Goal: Task Accomplishment & Management: Complete application form

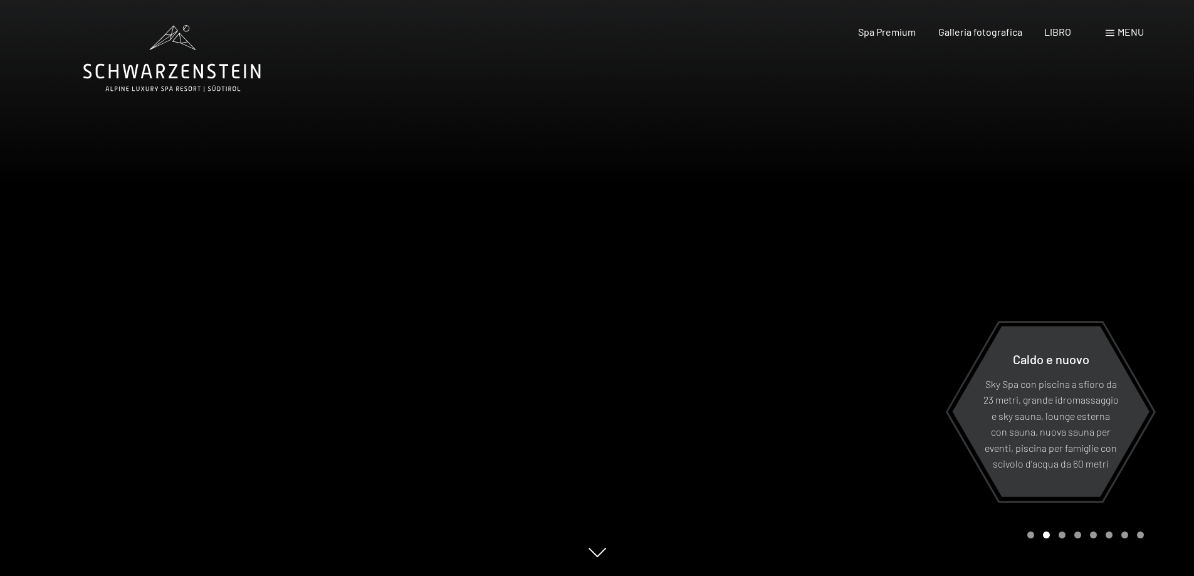
click at [1125, 39] on div "Libro Richieste Spa Premium Galleria fotografica LIBRO menu DI ESSO IT Buono Ga…" at bounding box center [979, 32] width 330 height 14
click at [1120, 31] on font "menu" at bounding box center [1130, 32] width 26 height 12
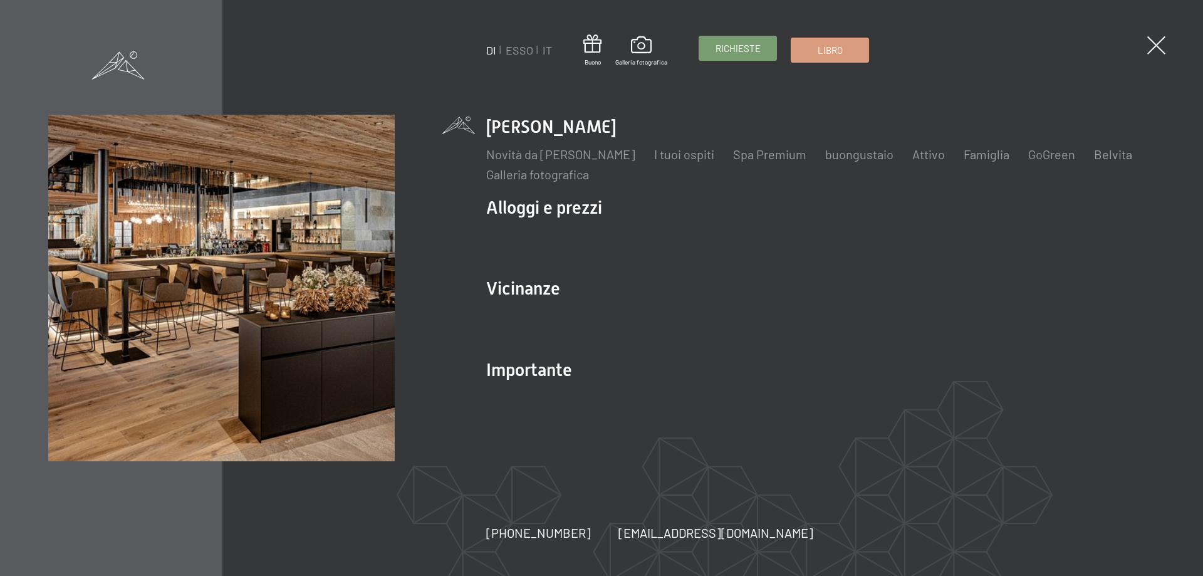
click at [726, 50] on font "Richieste" at bounding box center [738, 48] width 45 height 11
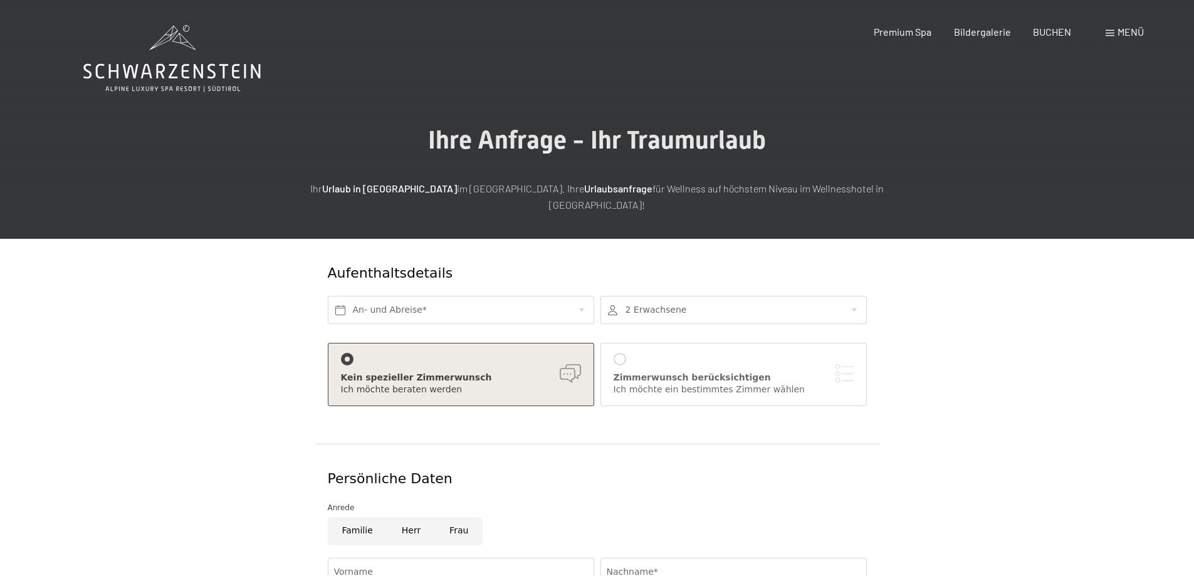
click at [1108, 34] on span at bounding box center [1109, 33] width 9 height 6
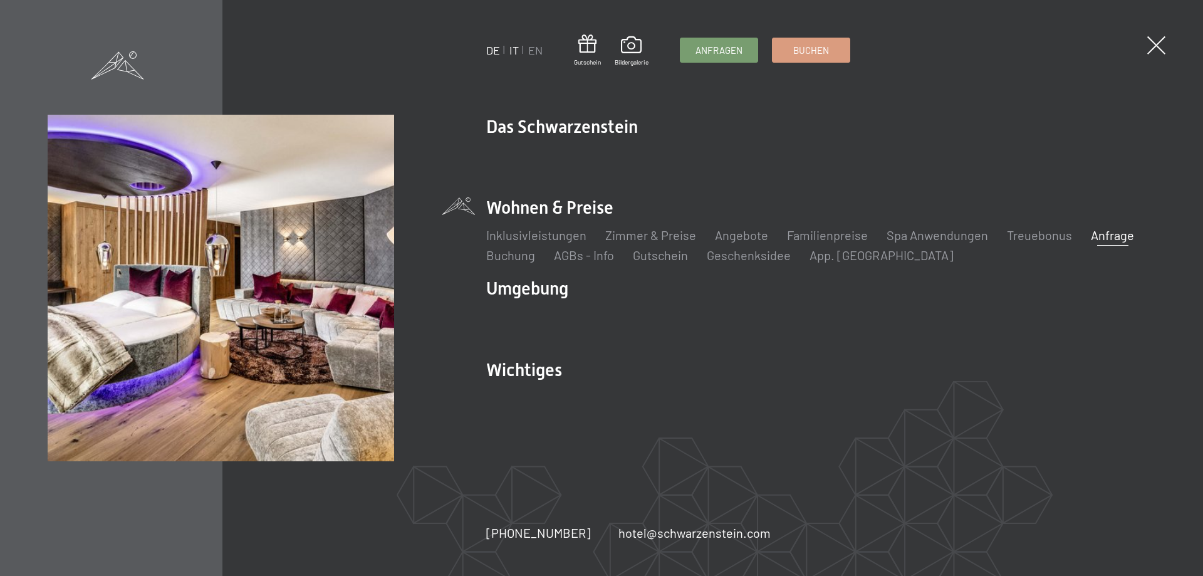
click at [514, 50] on link "IT" at bounding box center [513, 50] width 9 height 14
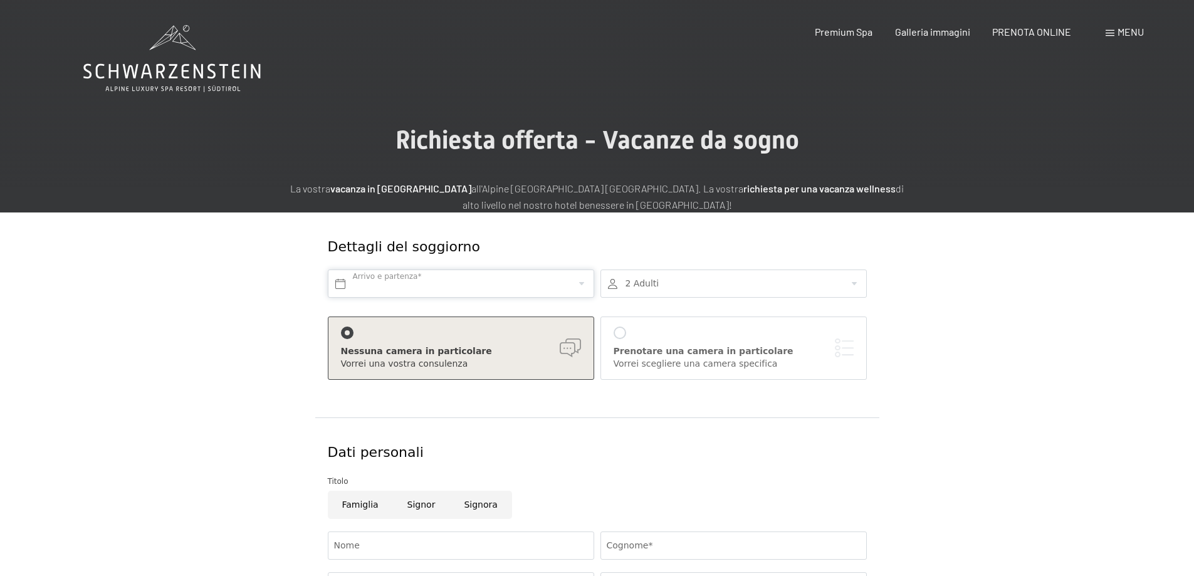
click at [477, 286] on input "text" at bounding box center [461, 283] width 266 height 28
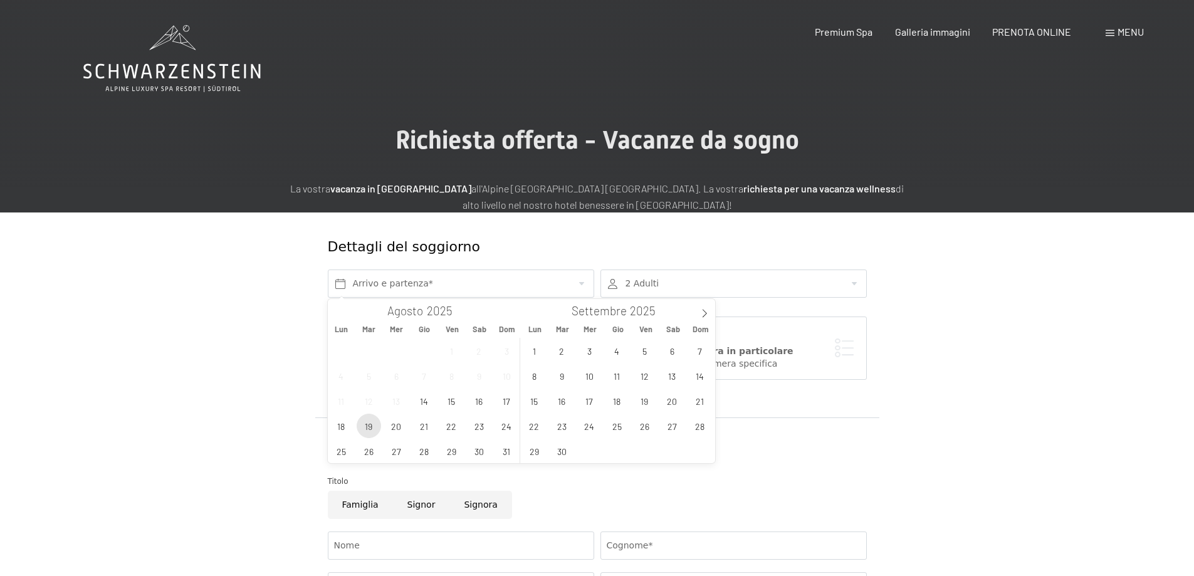
click at [367, 429] on span "19" at bounding box center [369, 426] width 24 height 24
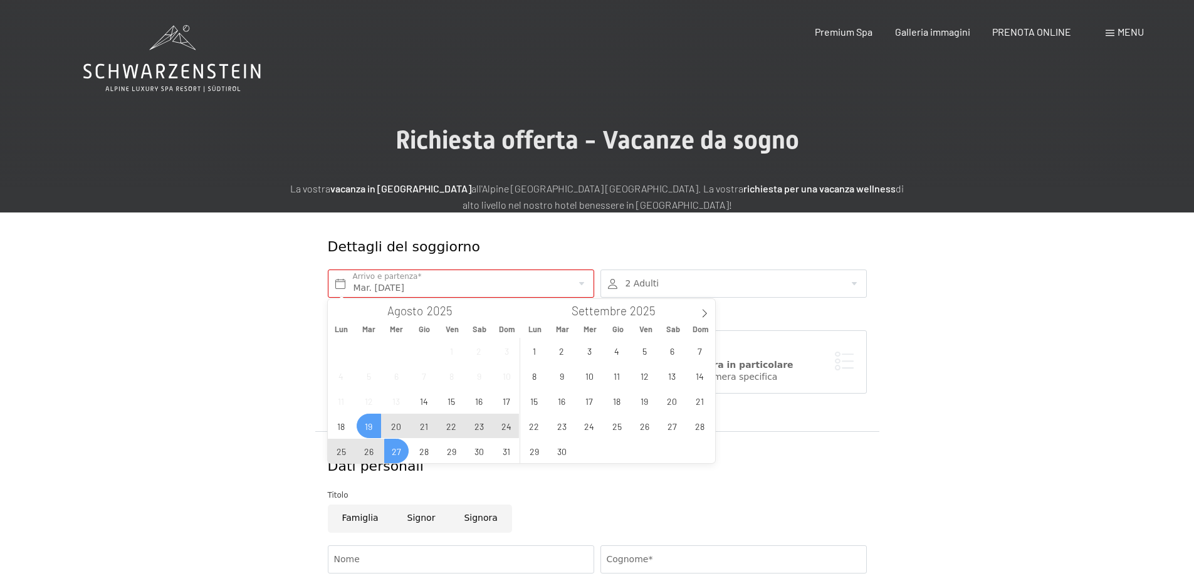
click at [392, 456] on span "27" at bounding box center [396, 451] width 24 height 24
type input "Mar. 19/08/2025 - Mer. 27/08/2025"
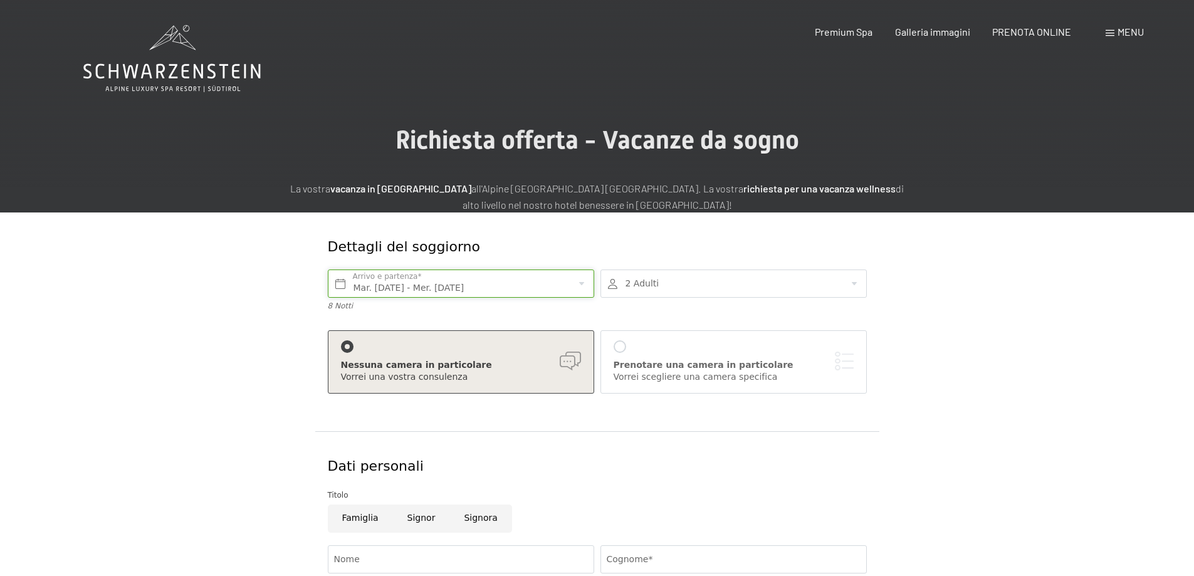
scroll to position [63, 0]
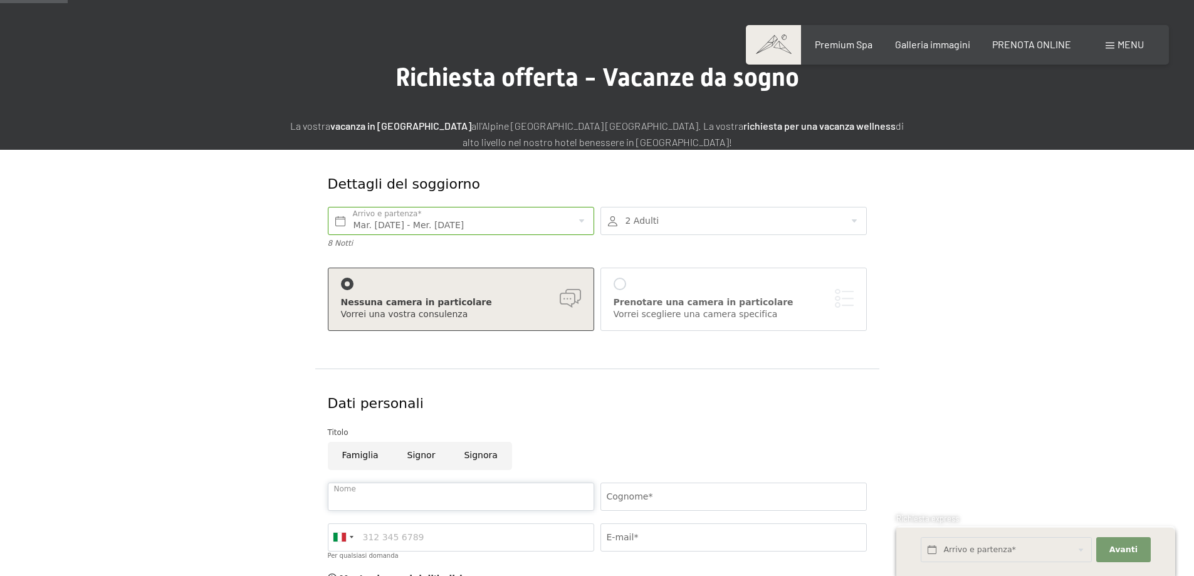
click at [410, 503] on input "Nome" at bounding box center [461, 496] width 266 height 28
type input "Pierpaolo"
type input "DE ZOLT"
click at [651, 538] on input "E-mail*" at bounding box center [733, 537] width 266 height 28
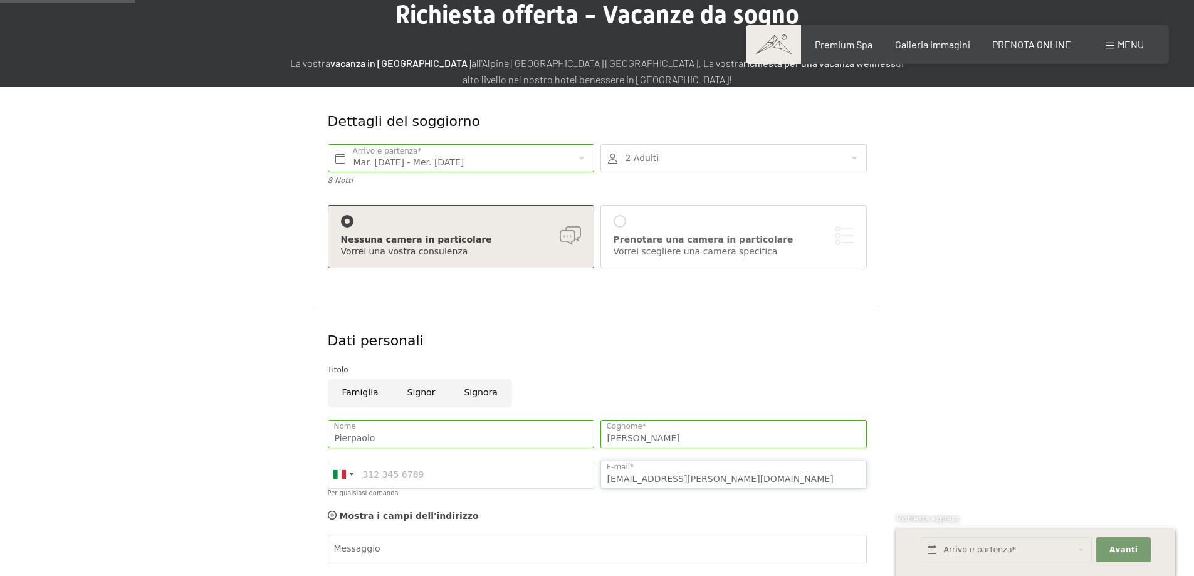
scroll to position [251, 0]
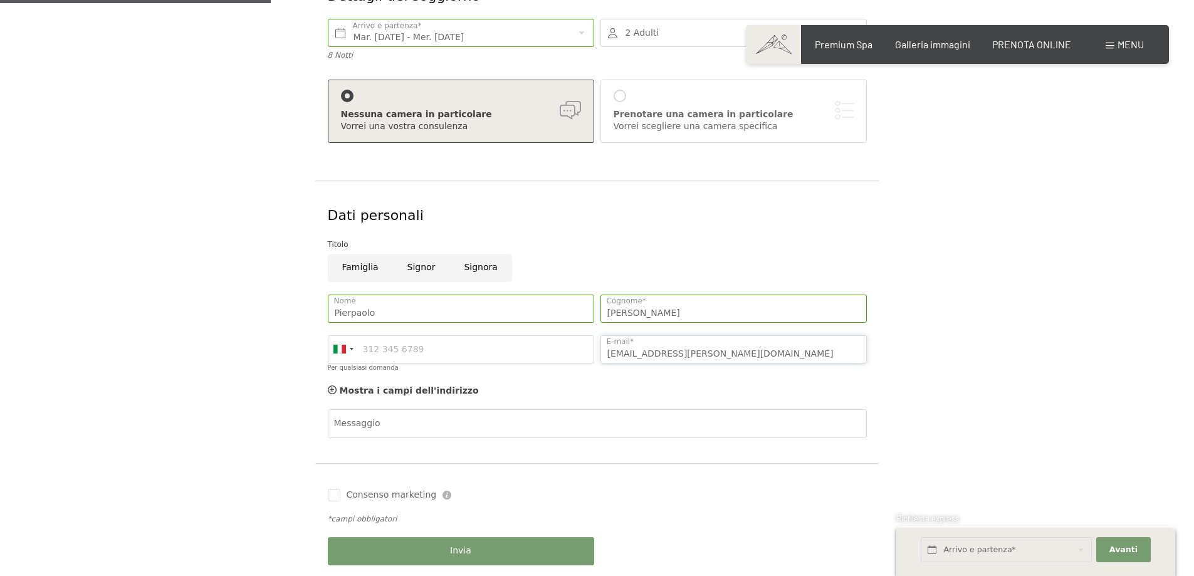
type input "giutinode@virgilio.it"
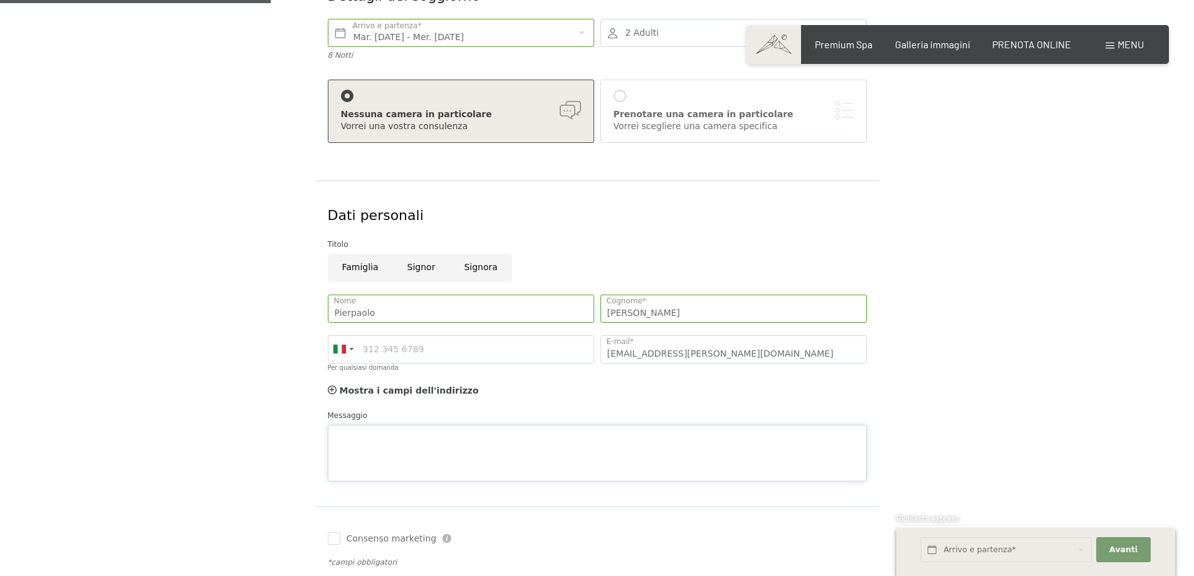
click at [395, 419] on div "Messaggio" at bounding box center [597, 445] width 539 height 72
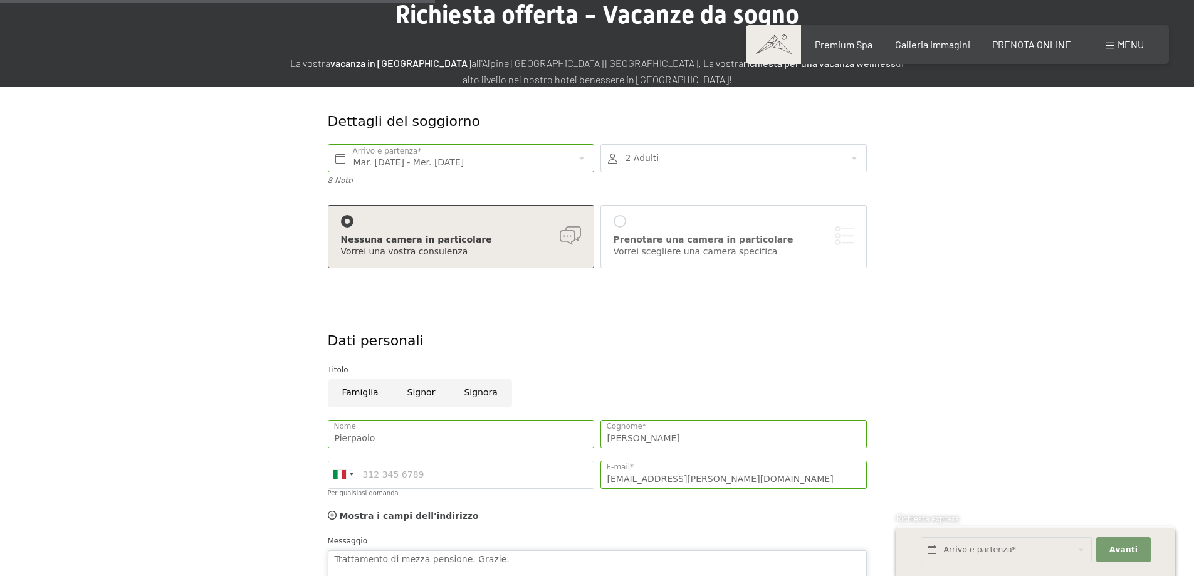
scroll to position [501, 0]
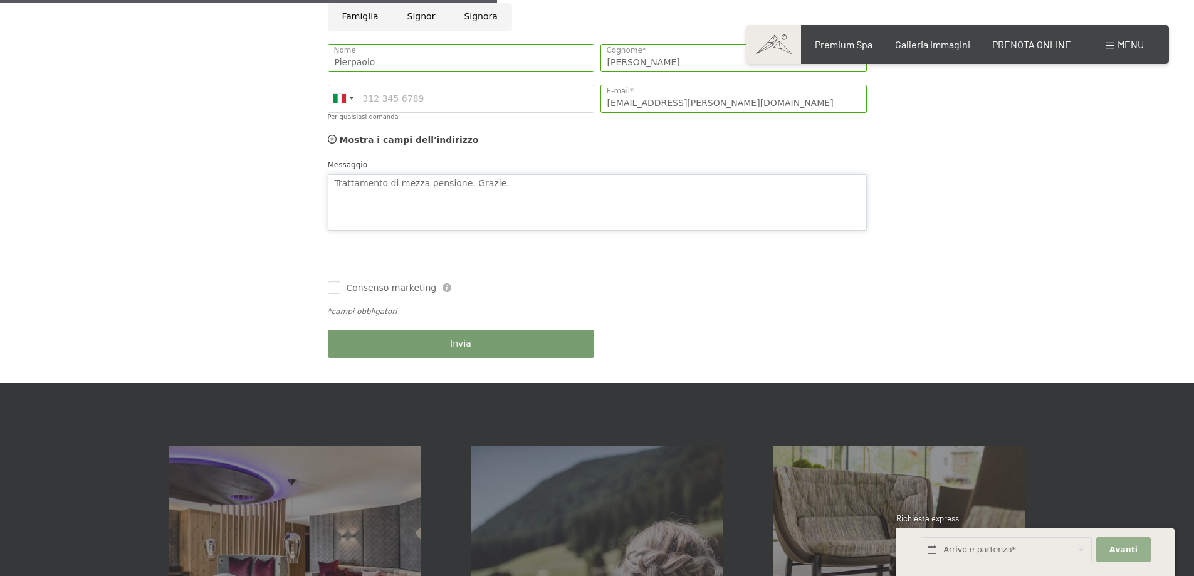
type textarea "Trattamento di mezza pensione. Grazie."
click at [1129, 545] on span "Avanti" at bounding box center [1123, 549] width 28 height 11
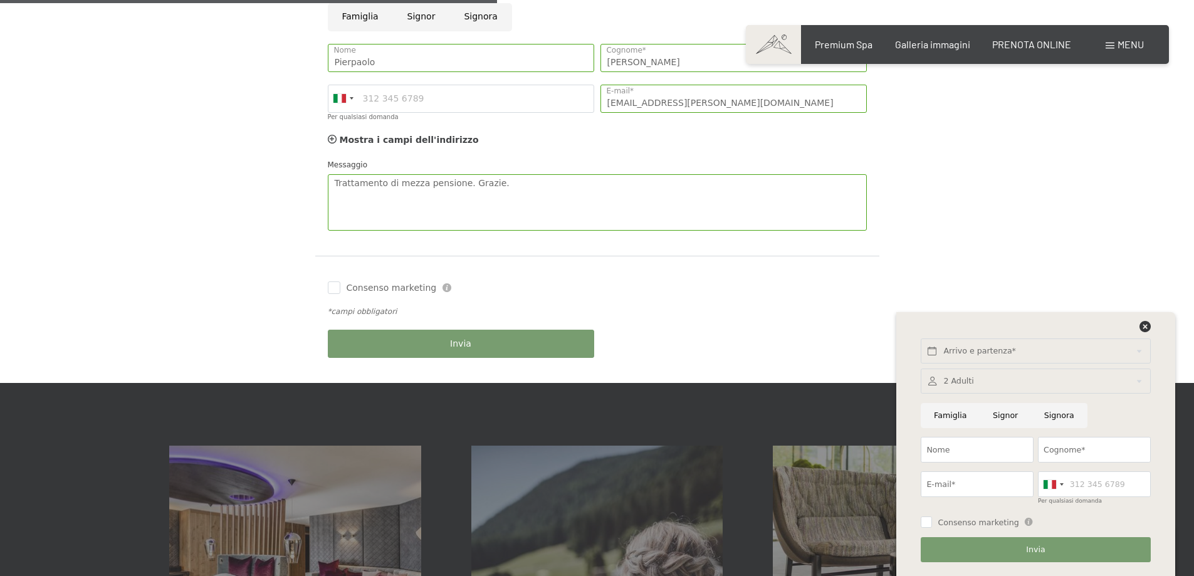
click at [1046, 264] on div "Dettagli del soggiorno Mar. 19/08/2025 - Mer. 27/08/2025 Arrivo e partenza* 8 N…" at bounding box center [596, 47] width 949 height 672
click at [1146, 329] on icon at bounding box center [1144, 326] width 11 height 11
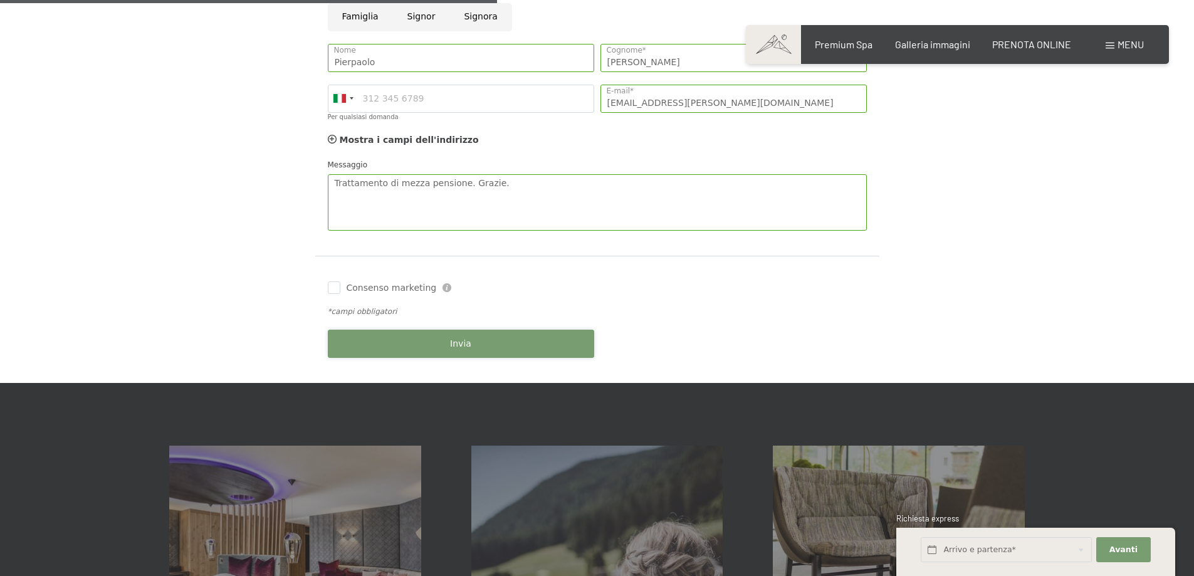
click at [473, 345] on button "Invia" at bounding box center [461, 344] width 266 height 28
